Goal: Information Seeking & Learning: Learn about a topic

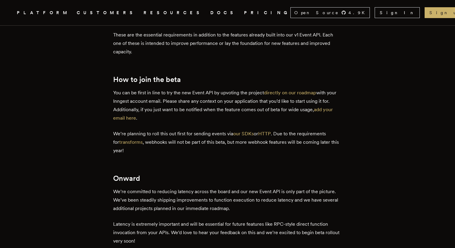
scroll to position [796, 0]
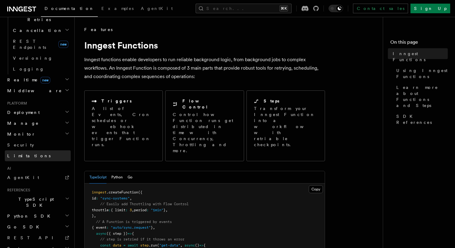
scroll to position [16, 0]
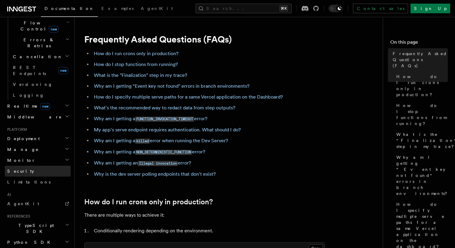
scroll to position [218, 0]
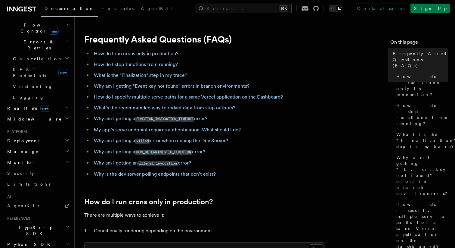
click at [63, 157] on h2 "Monitor" at bounding box center [38, 162] width 66 height 11
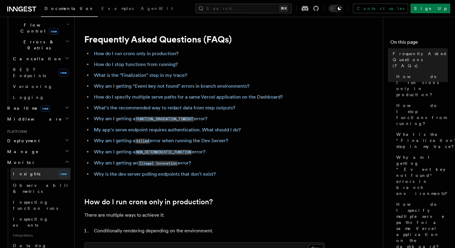
click at [32, 168] on link "Insights new" at bounding box center [41, 174] width 60 height 12
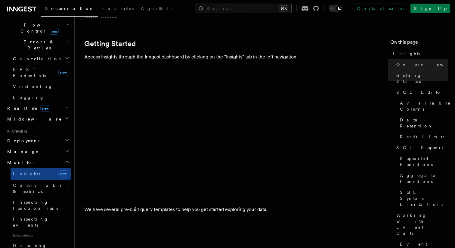
scroll to position [253, 0]
